Goal: Task Accomplishment & Management: Complete application form

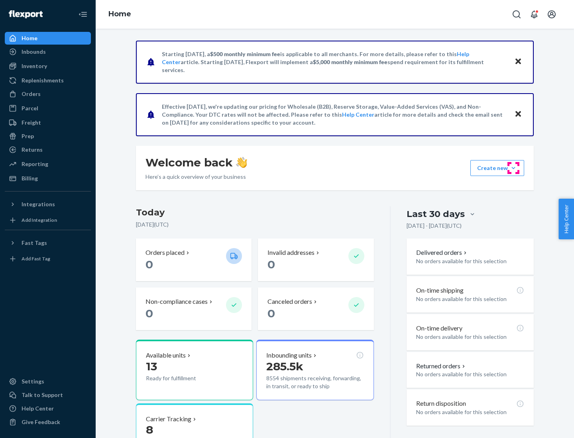
click at [513, 168] on button "Create new Create new inbound Create new order Create new product" at bounding box center [497, 168] width 54 height 16
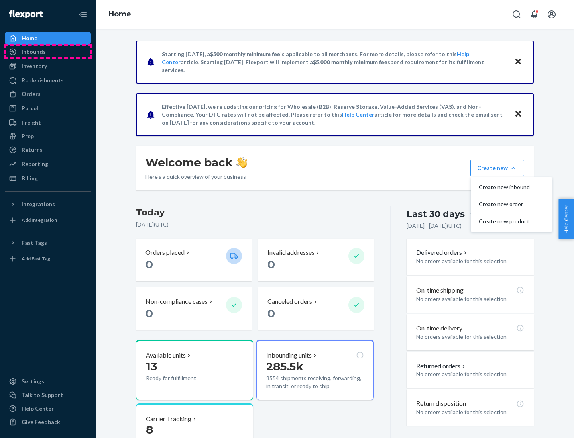
click at [48, 52] on div "Inbounds" at bounding box center [48, 51] width 85 height 11
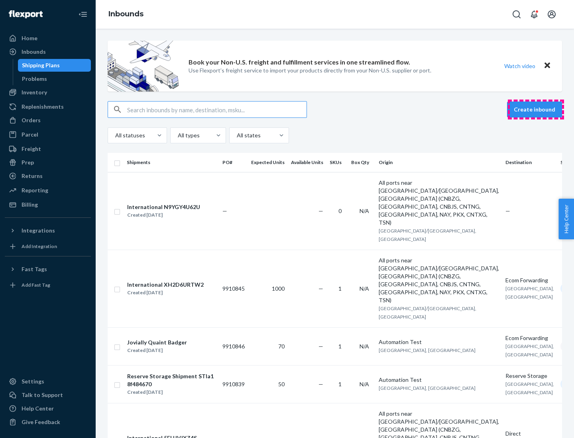
click at [536, 110] on button "Create inbound" at bounding box center [534, 110] width 55 height 16
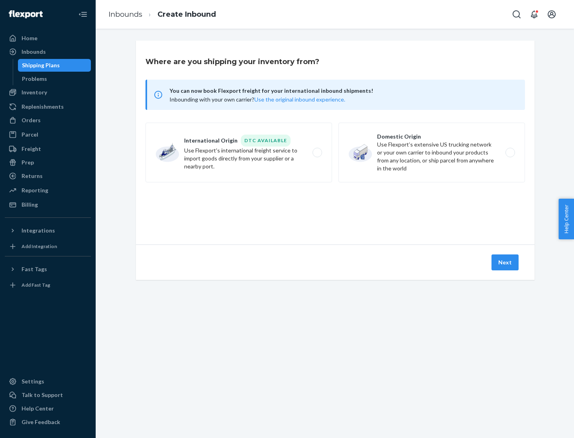
click at [432, 153] on label "Domestic Origin Use Flexport’s extensive US trucking network or your own carrie…" at bounding box center [431, 153] width 187 height 60
click at [510, 153] on input "Domestic Origin Use Flexport’s extensive US trucking network or your own carrie…" at bounding box center [512, 152] width 5 height 5
radio input "true"
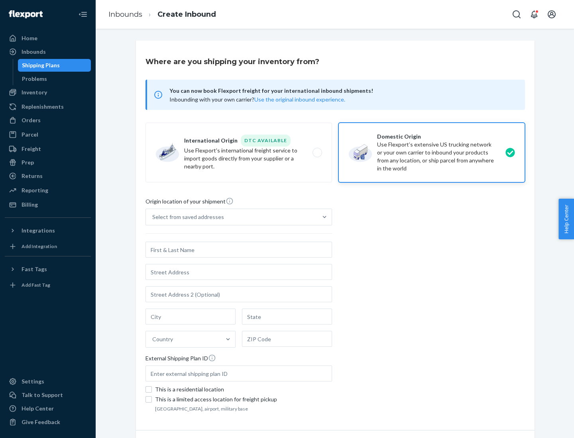
click at [186, 217] on div "Select from saved addresses" at bounding box center [188, 217] width 72 height 8
click at [153, 217] on input "Select from saved addresses" at bounding box center [152, 217] width 1 height 8
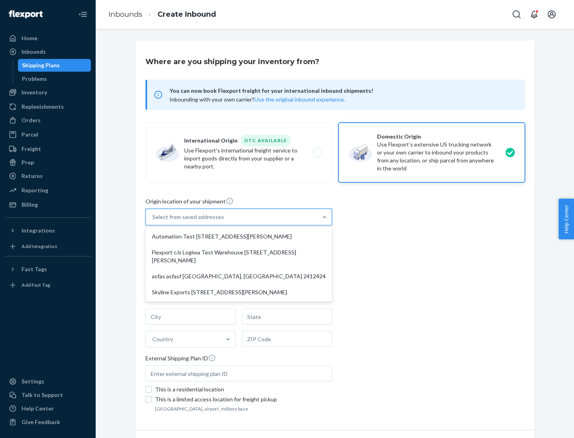
scroll to position [3, 0]
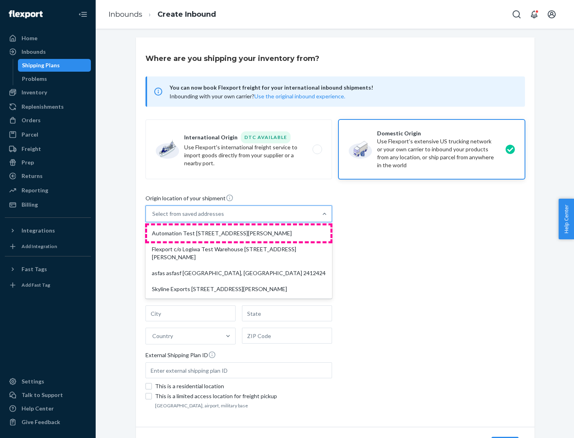
click at [239, 234] on div "Automation Test [STREET_ADDRESS][PERSON_NAME]" at bounding box center [238, 234] width 183 height 16
click at [153, 218] on input "option Automation Test [STREET_ADDRESS][PERSON_NAME] focused, 1 of 4. 4 results…" at bounding box center [152, 214] width 1 height 8
type input "Automation Test"
type input "9th Floor"
type input "[GEOGRAPHIC_DATA]"
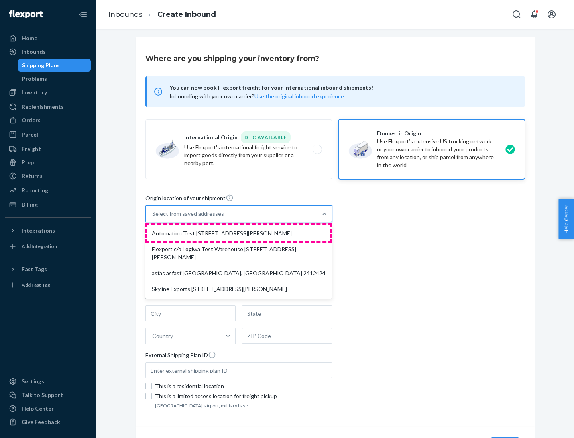
type input "CA"
type input "94104"
type input "[STREET_ADDRESS][PERSON_NAME]"
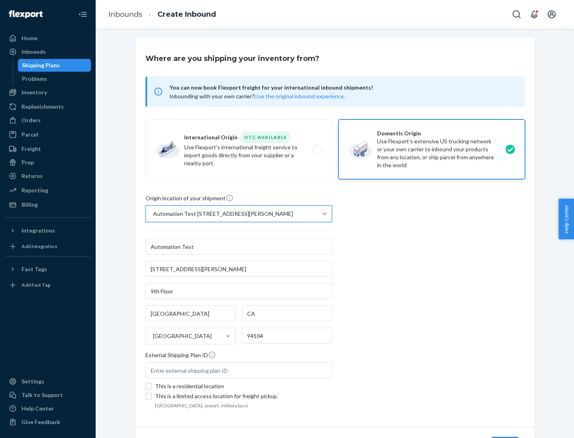
scroll to position [47, 0]
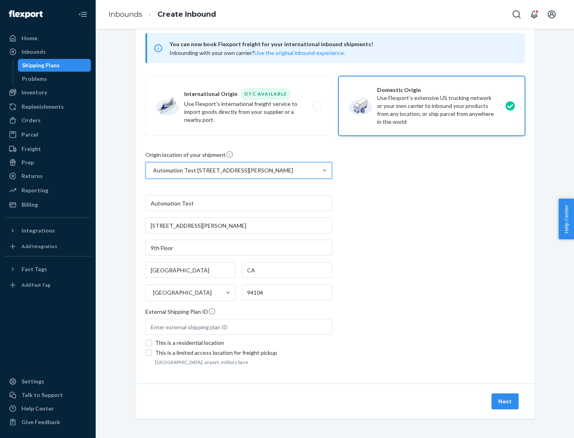
click at [505, 402] on button "Next" at bounding box center [504, 402] width 27 height 16
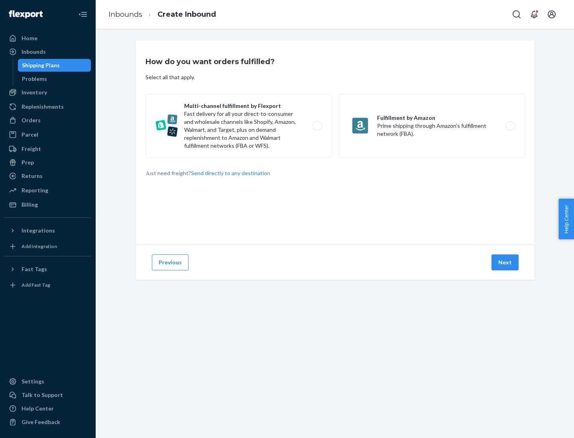
click at [239, 126] on label "Multi-channel fulfillment by Flexport Fast delivery for all your direct-to-cons…" at bounding box center [238, 126] width 187 height 64
click at [317, 126] on input "Multi-channel fulfillment by Flexport Fast delivery for all your direct-to-cons…" at bounding box center [319, 126] width 5 height 5
radio input "true"
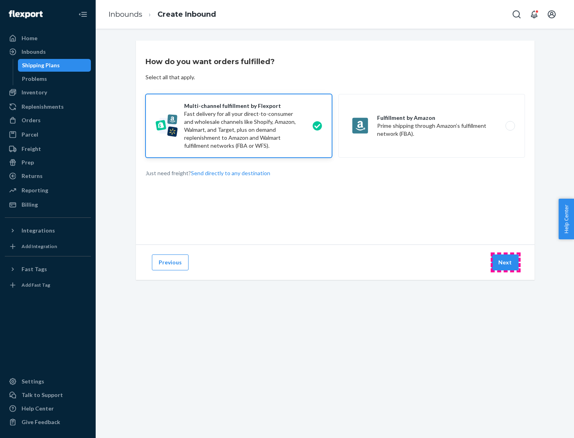
click at [505, 263] on button "Next" at bounding box center [504, 263] width 27 height 16
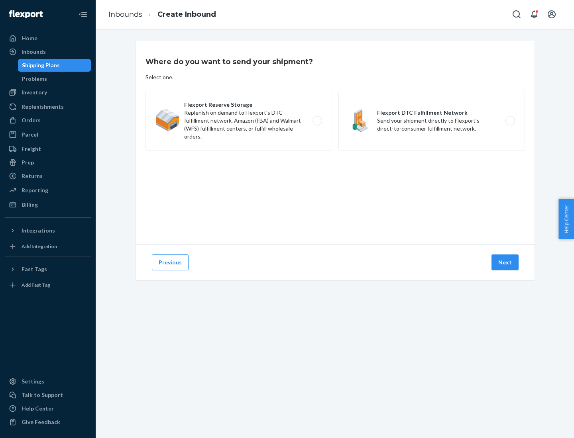
click at [432, 121] on label "Flexport DTC Fulfillment Network Send your shipment directly to Flexport's dire…" at bounding box center [431, 121] width 187 height 60
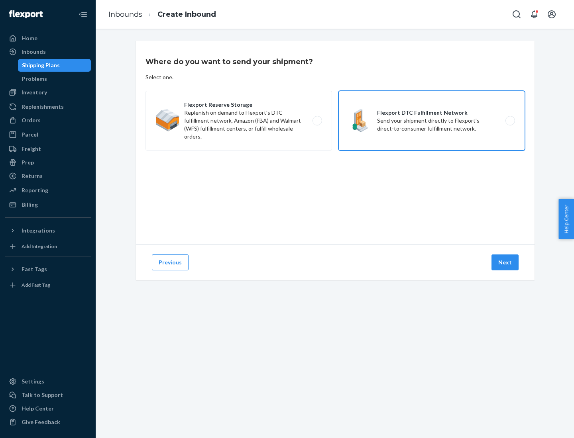
click at [510, 121] on input "Flexport DTC Fulfillment Network Send your shipment directly to Flexport's dire…" at bounding box center [512, 120] width 5 height 5
radio input "true"
click at [505, 263] on button "Next" at bounding box center [504, 263] width 27 height 16
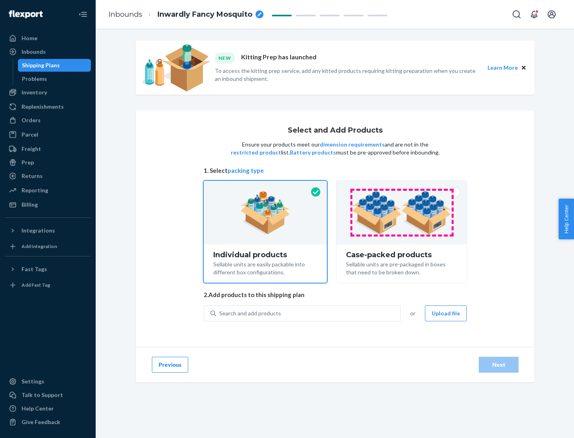
click at [402, 213] on img at bounding box center [401, 213] width 99 height 44
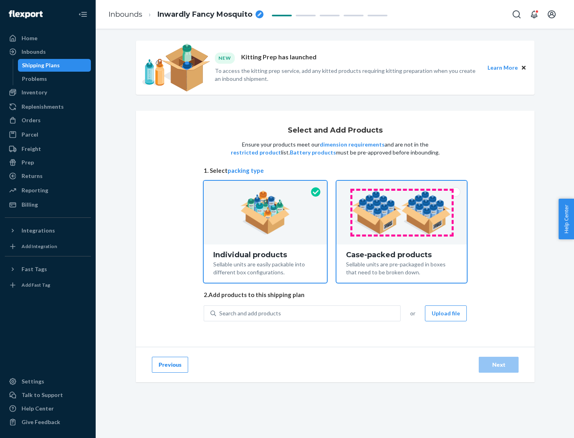
click at [402, 186] on input "Case-packed products Sellable units are pre-packaged in boxes that need to be b…" at bounding box center [401, 183] width 5 height 5
radio input "true"
radio input "false"
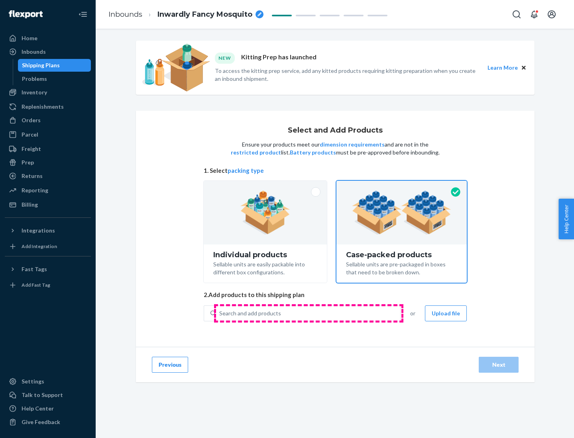
click at [309, 313] on div "Search and add products" at bounding box center [308, 314] width 184 height 14
click at [220, 313] on input "Search and add products" at bounding box center [219, 314] width 1 height 8
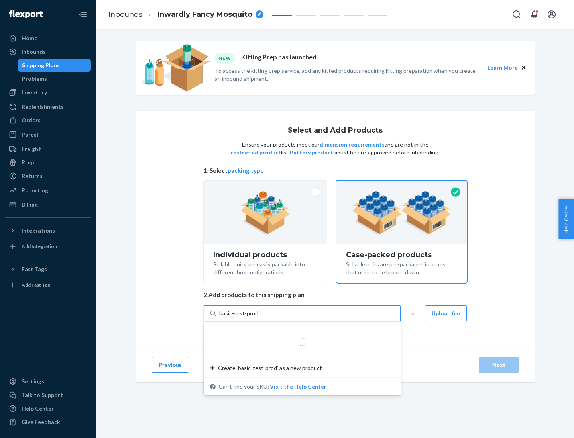
type input "basic-test-product-1"
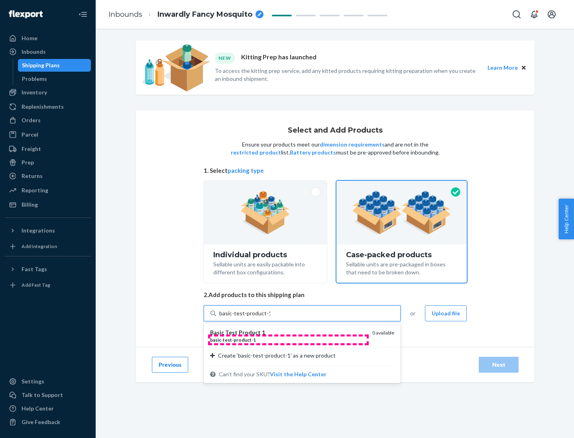
click at [288, 340] on div "basic - test - product - 1" at bounding box center [288, 340] width 156 height 7
click at [270, 318] on input "basic-test-product-1" at bounding box center [244, 314] width 51 height 8
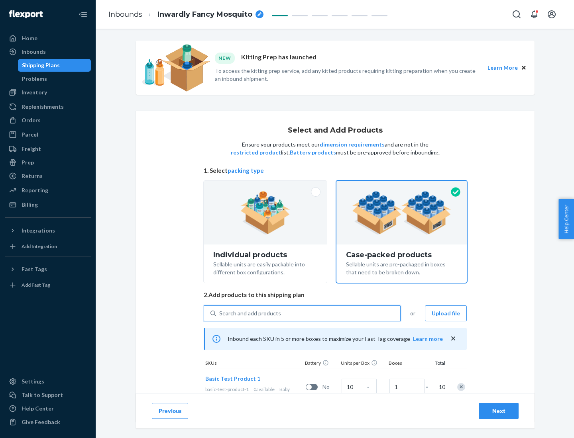
scroll to position [29, 0]
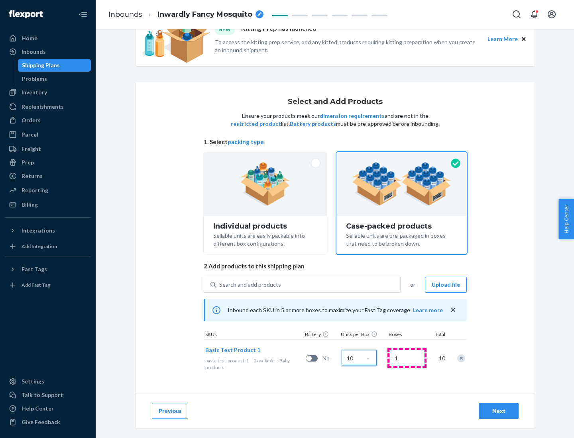
type input "10"
type input "7"
click at [499, 411] on div "Next" at bounding box center [499, 411] width 26 height 8
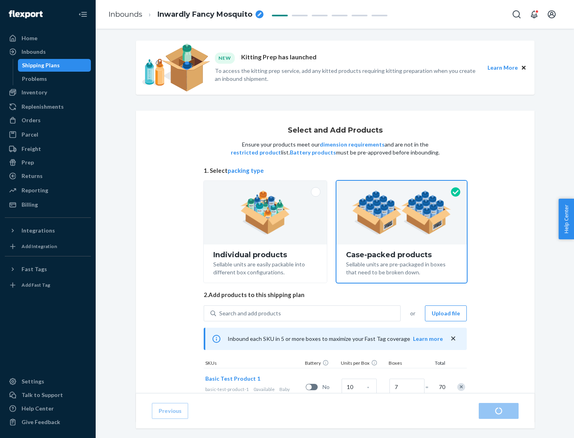
radio input "true"
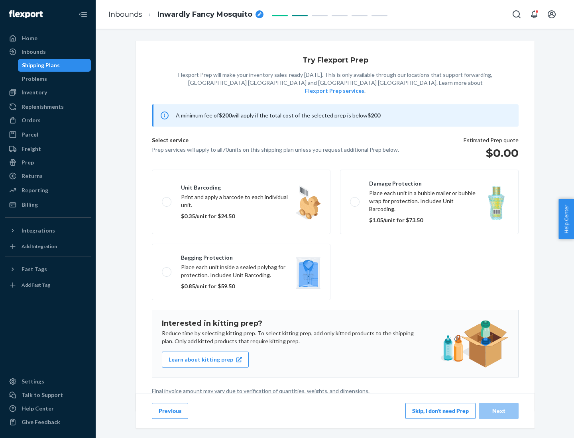
scroll to position [2, 0]
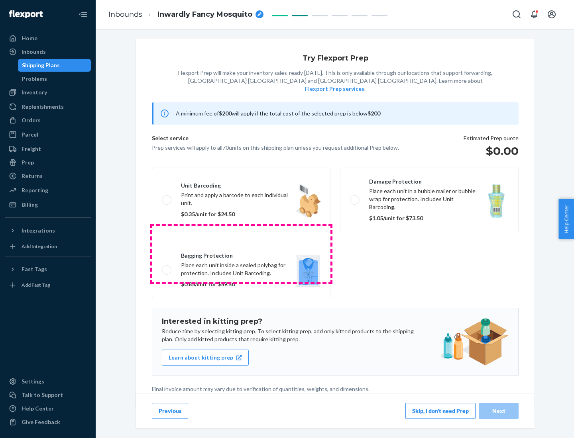
click at [241, 254] on label "Bagging protection Place each unit inside a sealed polybag for protection. Incl…" at bounding box center [241, 270] width 179 height 57
click at [167, 267] on input "Bagging protection Place each unit inside a sealed polybag for protection. Incl…" at bounding box center [164, 269] width 5 height 5
checkbox input "true"
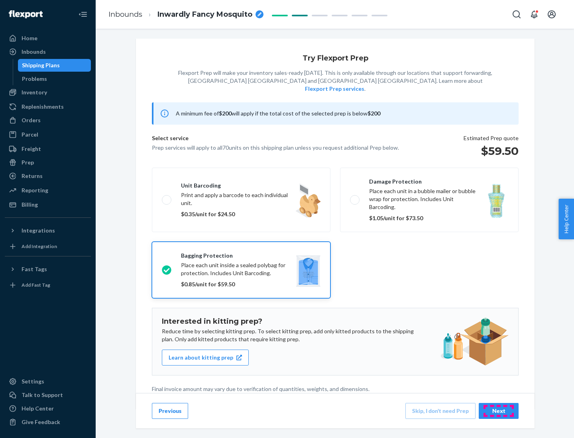
click at [499, 411] on div "Next" at bounding box center [499, 411] width 26 height 8
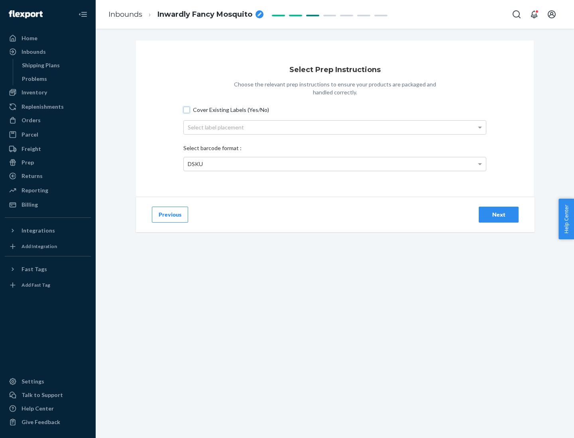
click at [187, 110] on input "Cover Existing Labels (Yes/No)" at bounding box center [186, 110] width 6 height 6
checkbox input "true"
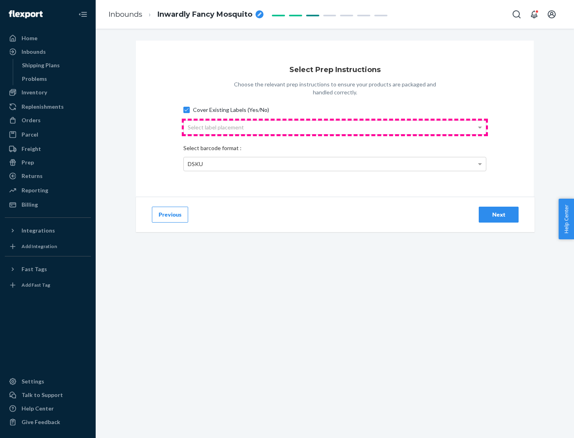
click at [335, 127] on div "Select label placement" at bounding box center [335, 128] width 302 height 14
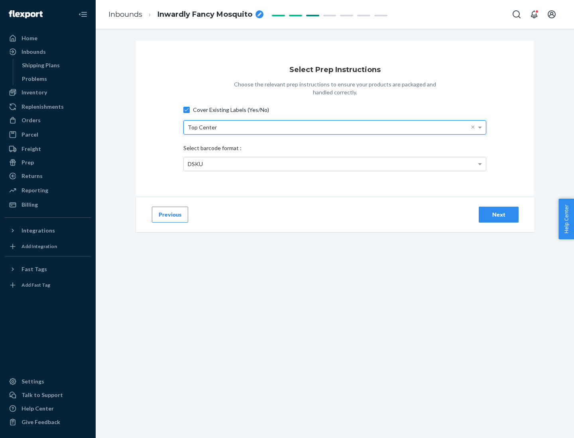
click at [335, 164] on div "DSKU" at bounding box center [335, 164] width 302 height 14
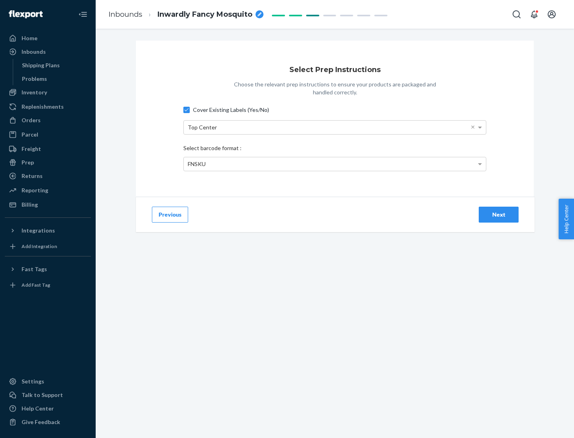
click at [499, 214] on div "Next" at bounding box center [499, 215] width 26 height 8
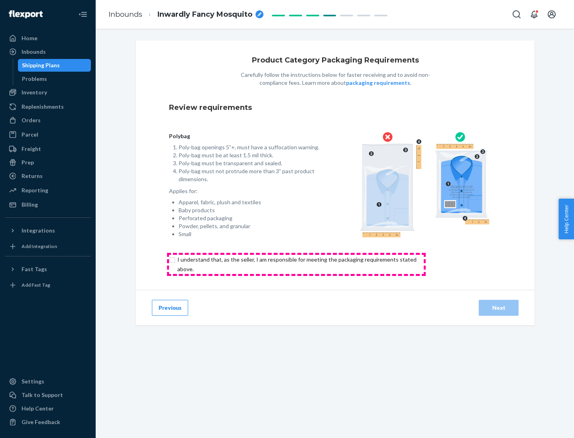
click at [296, 264] on input "checkbox" at bounding box center [301, 264] width 265 height 19
checkbox input "true"
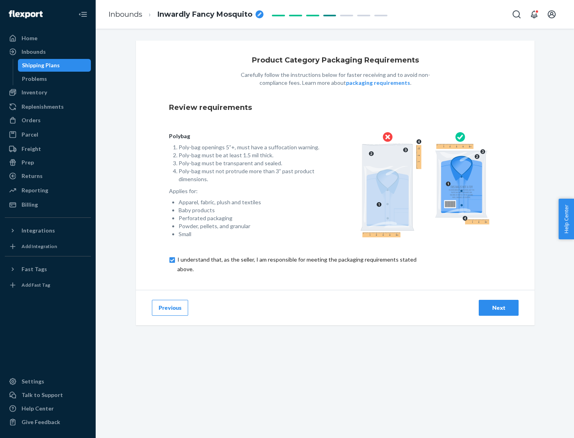
click at [499, 308] on div "Next" at bounding box center [499, 308] width 26 height 8
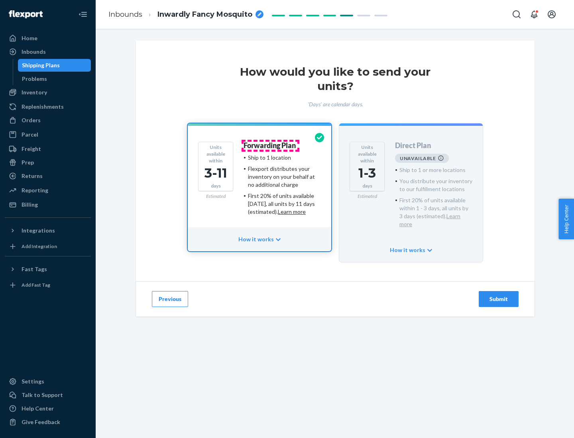
click at [270, 145] on h4 "Forwarding Plan" at bounding box center [270, 146] width 52 height 8
click at [499, 295] on div "Submit" at bounding box center [499, 299] width 26 height 8
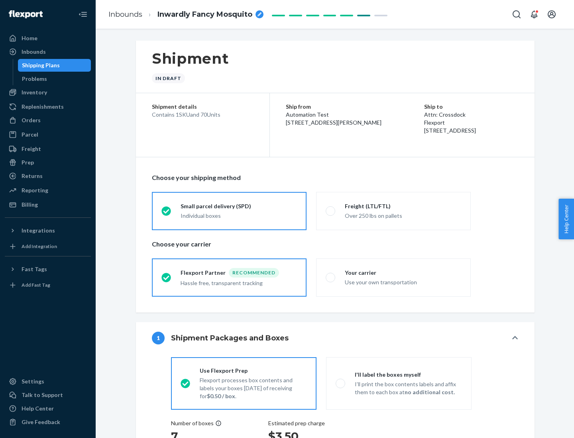
radio input "true"
radio input "false"
radio input "true"
radio input "false"
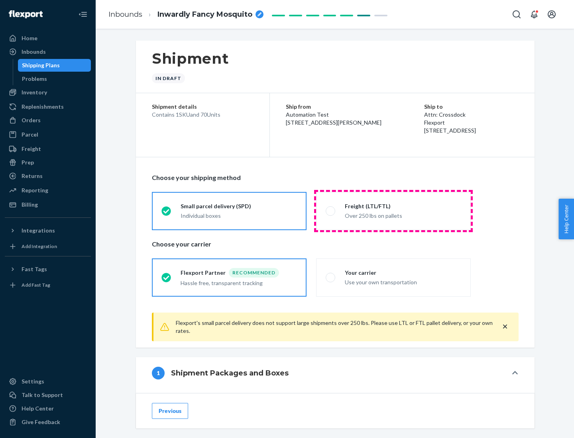
click at [393, 211] on div "Over 250 lbs on pallets" at bounding box center [403, 215] width 116 height 10
click at [331, 211] on input "Freight (LTL/FTL) Over 250 lbs on pallets" at bounding box center [328, 210] width 5 height 5
radio input "true"
radio input "false"
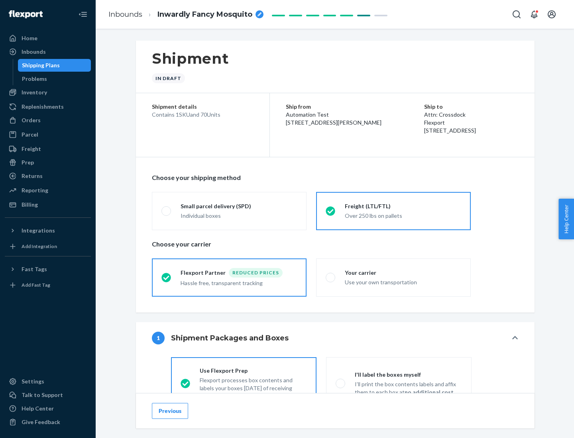
scroll to position [44, 0]
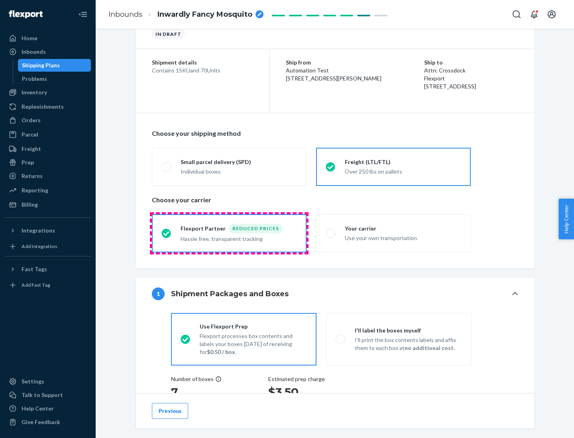
click at [229, 234] on div "Hassle free, transparent tracking" at bounding box center [239, 239] width 116 height 10
click at [167, 233] on input "Flexport Partner Reduced prices Hassle free, transparent tracking" at bounding box center [163, 233] width 5 height 5
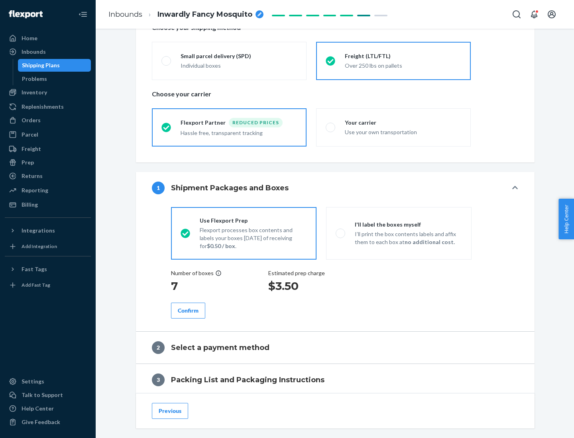
click at [399, 233] on p "I’ll print the box contents labels and affix them to each box at no additional …" at bounding box center [408, 238] width 107 height 16
click at [341, 233] on input "I'll label the boxes myself I’ll print the box contents labels and affix them t…" at bounding box center [338, 233] width 5 height 5
radio input "true"
radio input "false"
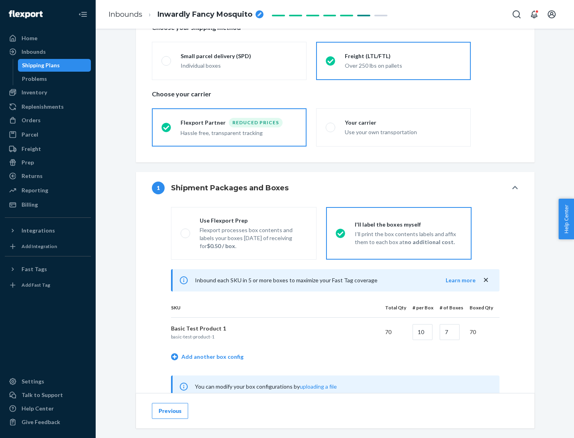
scroll to position [249, 0]
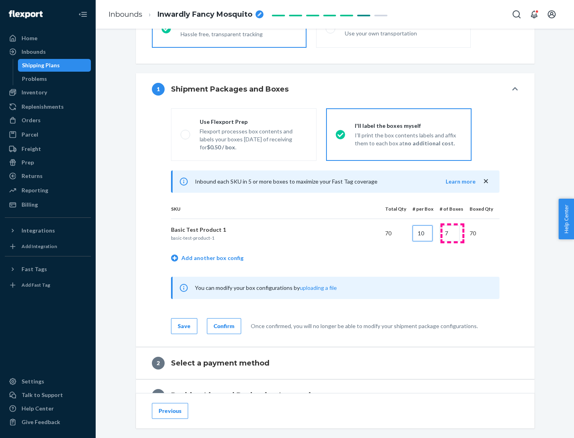
type input "10"
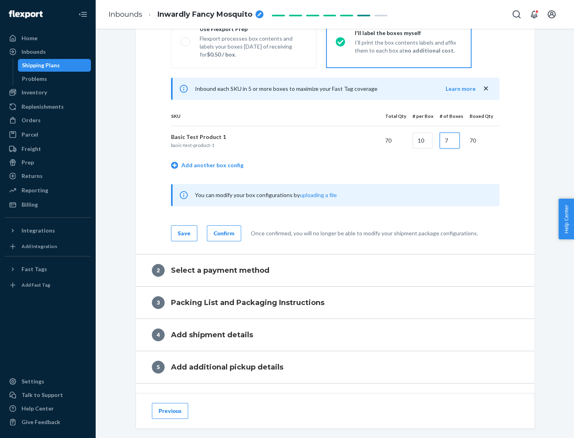
type input "7"
click at [223, 233] on div "Confirm" at bounding box center [224, 234] width 21 height 8
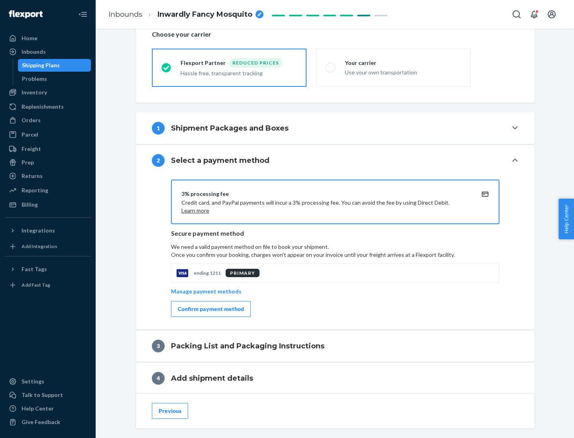
scroll to position [286, 0]
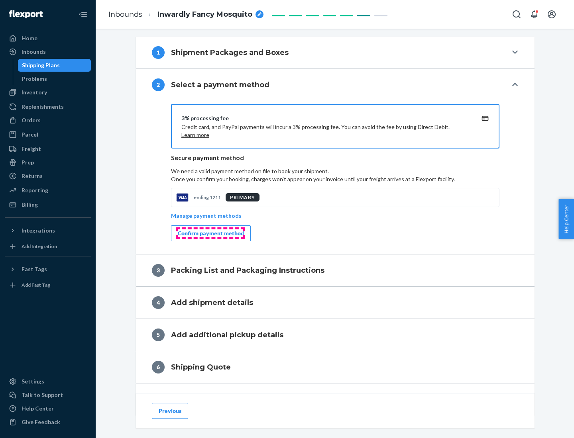
click at [210, 234] on div "Confirm payment method" at bounding box center [211, 234] width 66 height 8
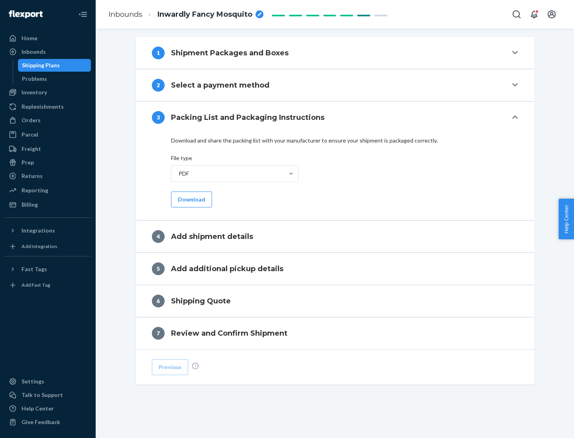
scroll to position [252, 0]
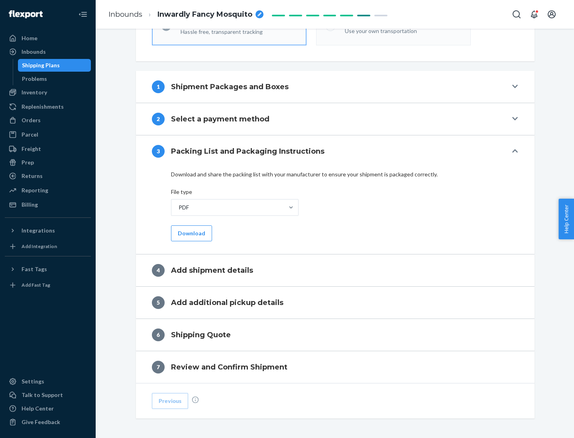
click at [191, 233] on button "Download" at bounding box center [191, 234] width 41 height 16
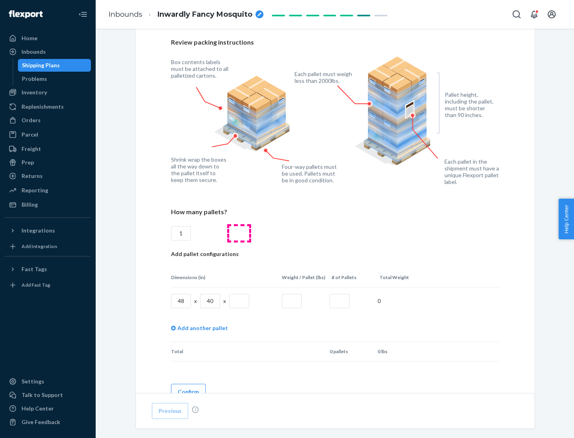
scroll to position [547, 0]
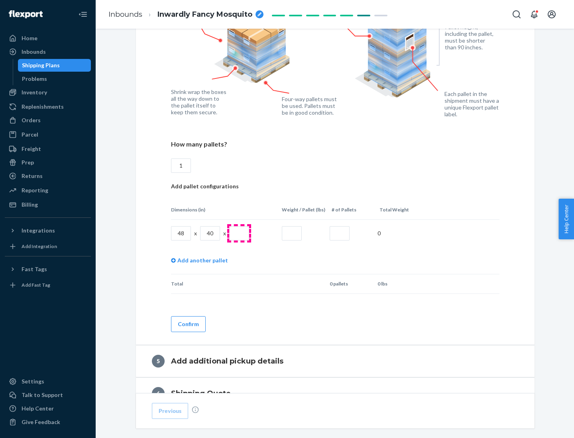
type input "1"
type input "40"
type input "200"
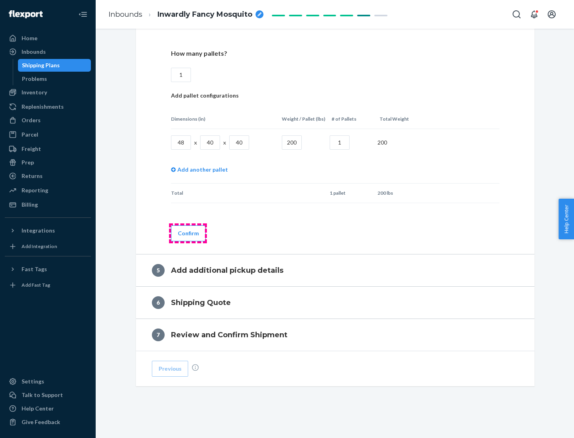
type input "1"
click at [188, 233] on button "Confirm" at bounding box center [188, 234] width 35 height 16
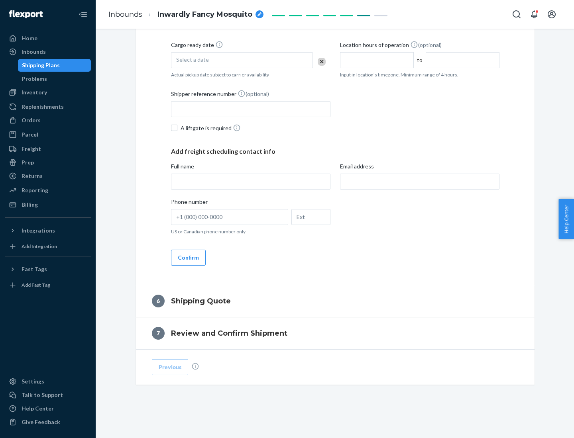
scroll to position [273, 0]
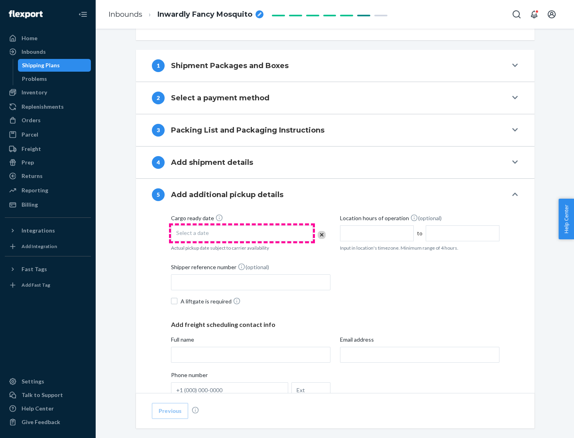
click at [242, 233] on div "Select a date" at bounding box center [242, 234] width 142 height 16
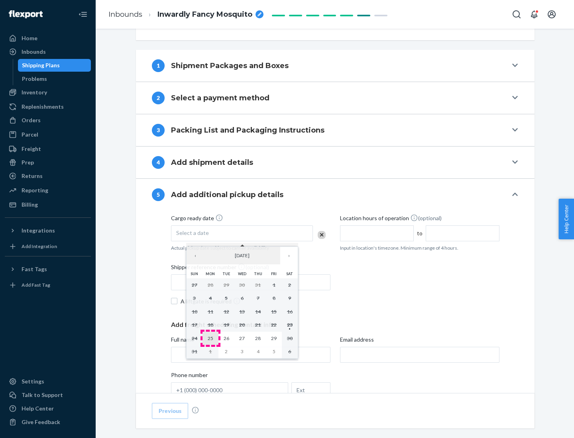
click at [210, 338] on abbr "25" at bounding box center [211, 339] width 6 height 6
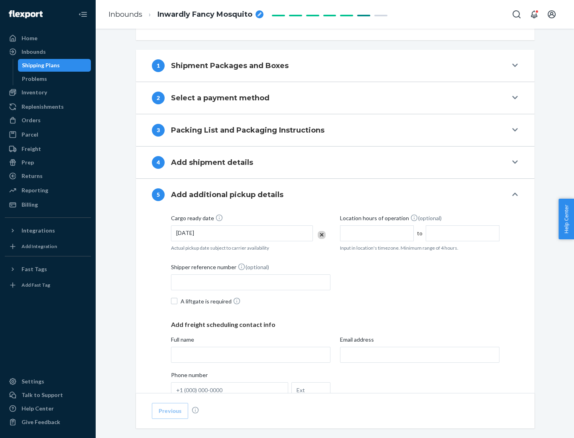
scroll to position [394, 0]
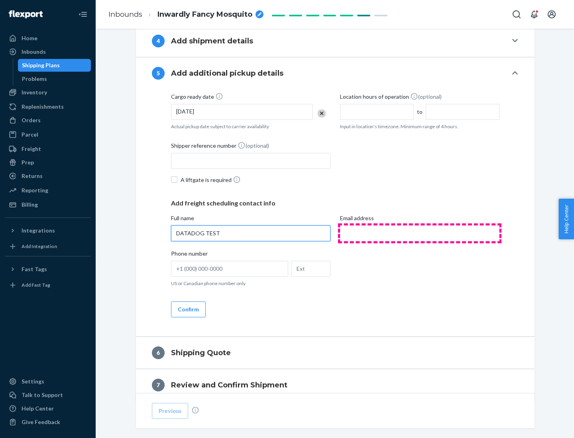
type input "DATADOG TEST"
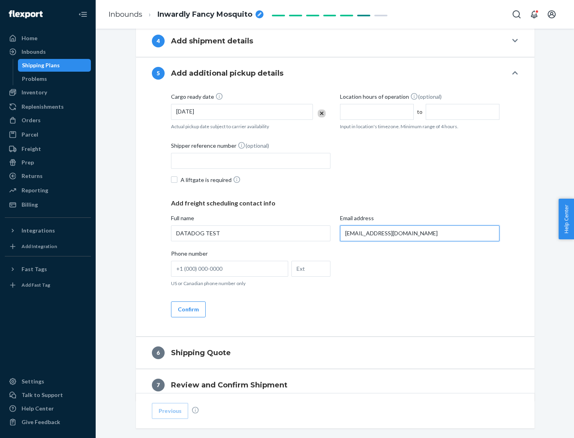
scroll to position [430, 0]
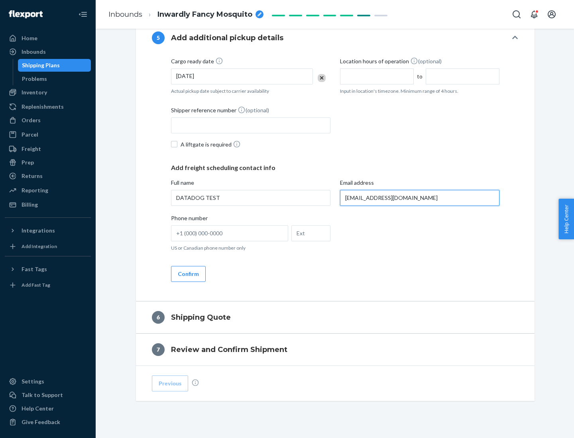
type input "[EMAIL_ADDRESS][DOMAIN_NAME]"
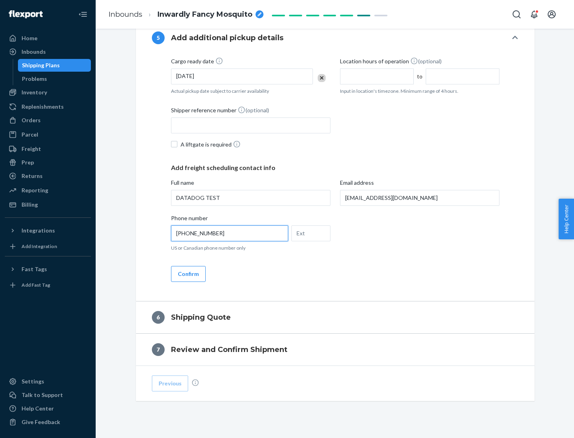
scroll to position [446, 0]
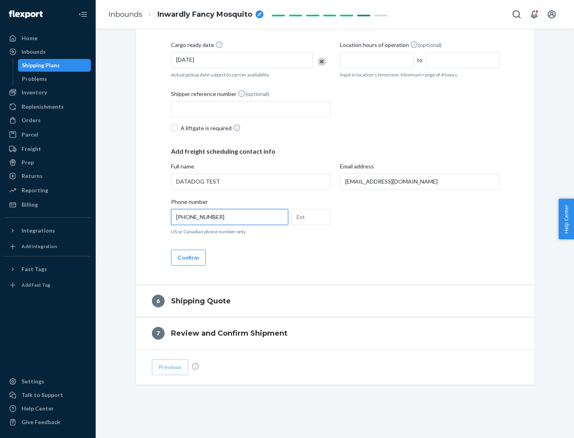
type input "[PHONE_NUMBER]"
click at [188, 258] on button "Confirm" at bounding box center [188, 258] width 35 height 16
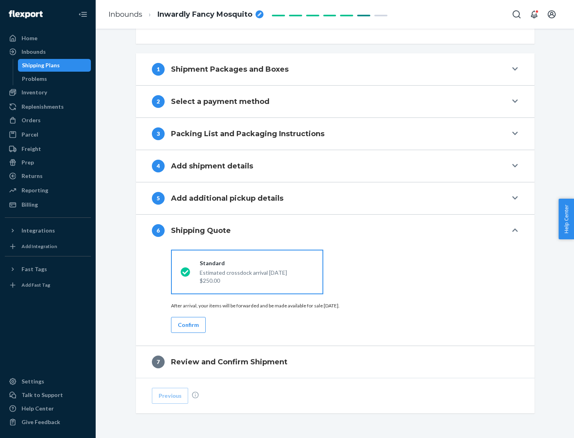
scroll to position [298, 0]
